Goal: Transaction & Acquisition: Subscribe to service/newsletter

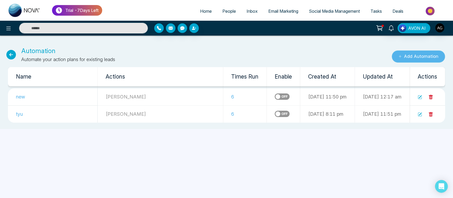
click at [414, 58] on button "Add Automation" at bounding box center [417, 56] width 53 height 12
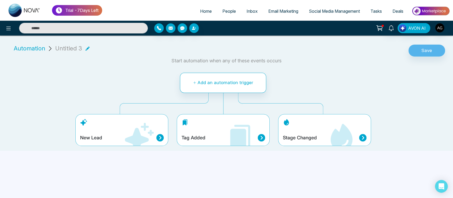
click at [271, 12] on span "Email Marketing" at bounding box center [283, 10] width 30 height 5
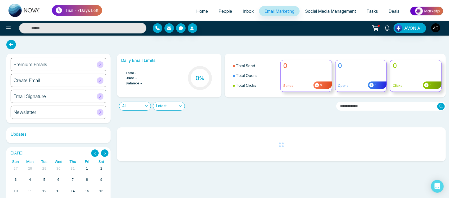
click at [195, 15] on link "Home" at bounding box center [202, 11] width 22 height 10
select select "*"
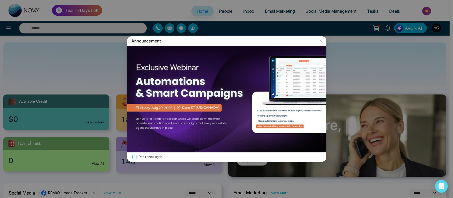
click at [318, 41] on icon at bounding box center [320, 40] width 5 height 5
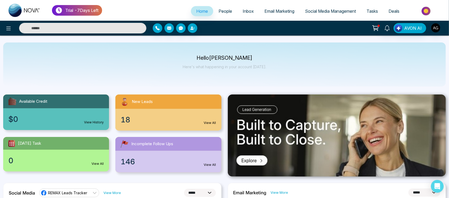
click at [221, 10] on span "People" at bounding box center [226, 10] width 14 height 5
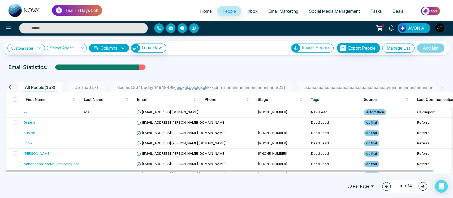
click at [359, 82] on li "aaaaaaaaaaaaaaaaaaaaaaaaaaaaaaaaaacvnnnnnnnnnnnnnnnnnnnnnnnnnnnnnn1233 ( 1 )" at bounding box center [391, 87] width 187 height 10
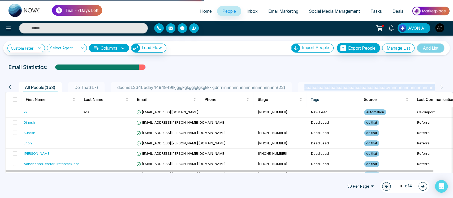
click at [359, 82] on li "aaaaaaaaaaaaaaaaaaaaaaaaaaaaaaaaaacvnnnnnnnnnnnnnnnnnnnnnnnnnnnnnn1233 ( 1 )" at bounding box center [391, 87] width 187 height 10
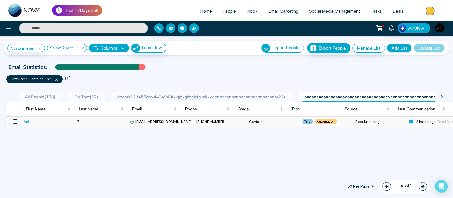
click at [14, 121] on span at bounding box center [15, 121] width 4 height 4
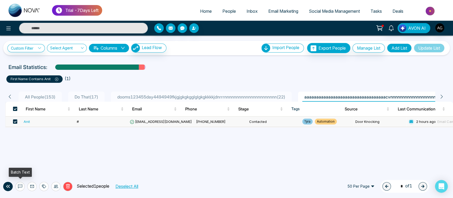
click at [16, 186] on button at bounding box center [19, 186] width 9 height 9
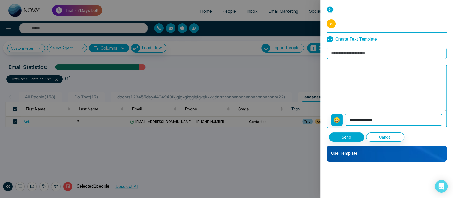
click at [33, 187] on div at bounding box center [226, 99] width 453 height 198
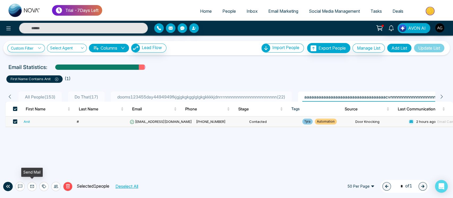
click at [33, 187] on icon at bounding box center [32, 186] width 4 height 3
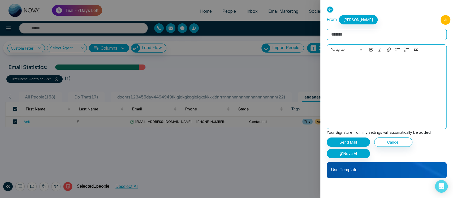
click at [354, 175] on div "Use Template" at bounding box center [386, 170] width 120 height 16
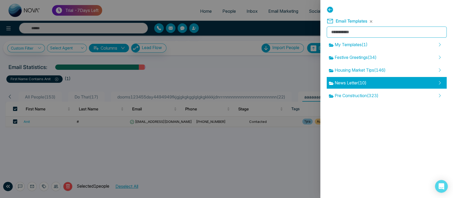
click at [369, 79] on div "News Letter ( 10 )" at bounding box center [386, 83] width 120 height 12
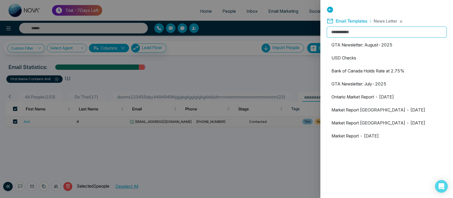
click at [372, 104] on ul "GTA Newsletter: August-2025 USD Checks Bank of Canada Holds Rate at 2.75% GTA N…" at bounding box center [386, 110] width 120 height 142
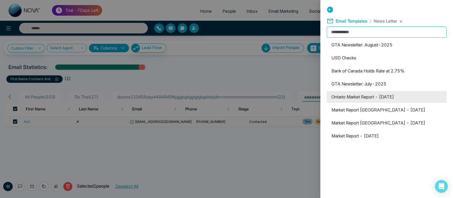
click at [378, 97] on li "Ontario Market Report - [DATE]" at bounding box center [386, 97] width 120 height 12
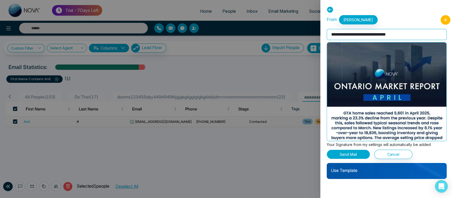
click at [346, 155] on button "Send Mail" at bounding box center [347, 154] width 43 height 9
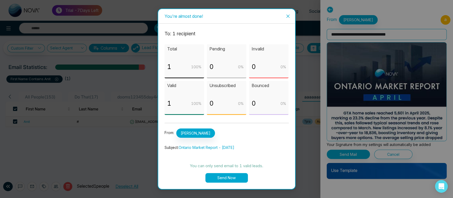
click at [232, 180] on button "Send Now" at bounding box center [226, 178] width 42 height 10
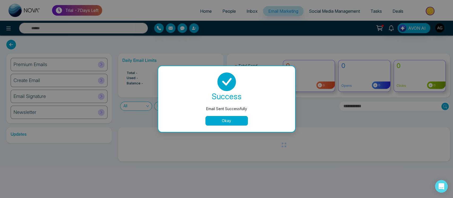
click at [226, 119] on button "Okay" at bounding box center [226, 121] width 42 height 10
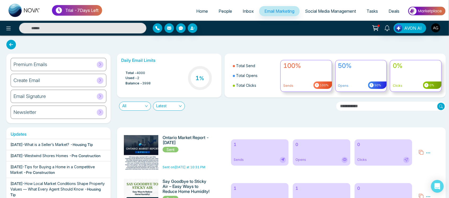
click at [13, 46] on icon at bounding box center [11, 45] width 10 height 10
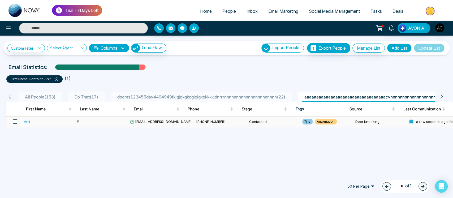
click at [14, 119] on span at bounding box center [15, 121] width 4 height 4
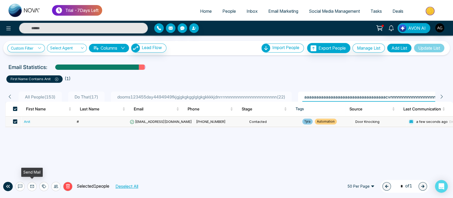
click at [31, 187] on icon at bounding box center [32, 186] width 4 height 3
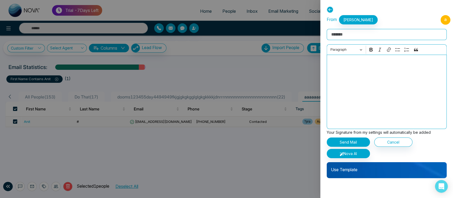
click at [368, 171] on p "Use Template" at bounding box center [386, 167] width 120 height 11
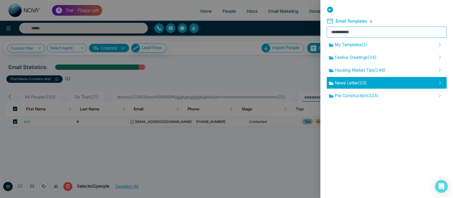
click at [367, 77] on div "News Letter ( 10 )" at bounding box center [386, 83] width 120 height 12
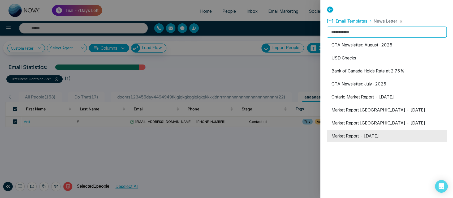
click at [373, 139] on li "Market Report - [DATE]" at bounding box center [386, 136] width 120 height 12
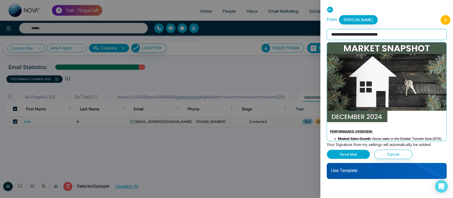
click at [356, 155] on button "Send Mail" at bounding box center [347, 154] width 43 height 9
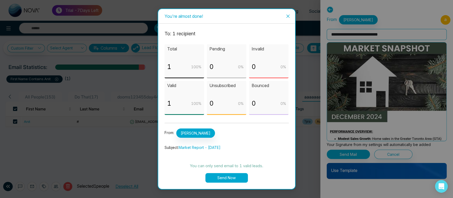
click at [226, 177] on button "Send Now" at bounding box center [226, 178] width 42 height 10
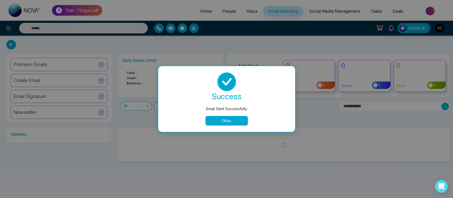
click at [223, 120] on button "Okay" at bounding box center [226, 121] width 42 height 10
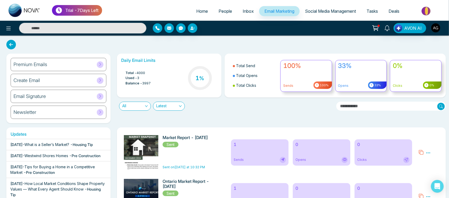
click at [9, 43] on icon at bounding box center [11, 45] width 10 height 10
